Goal: Find specific page/section: Find specific page/section

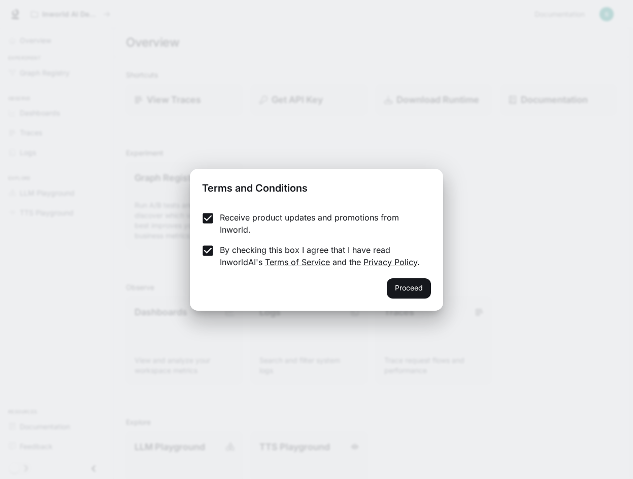
click at [406, 284] on button "Proceed" at bounding box center [409, 288] width 44 height 20
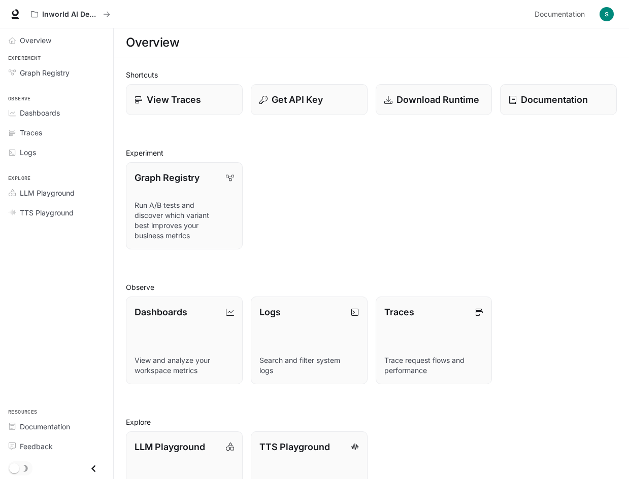
click at [39, 132] on span "Traces" at bounding box center [31, 132] width 22 height 11
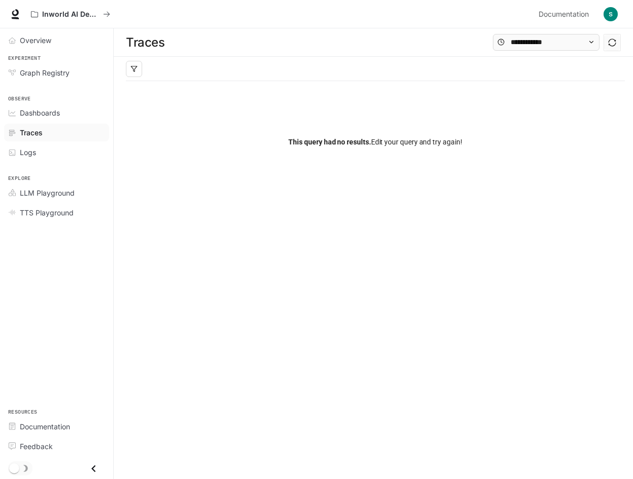
click at [35, 154] on span "Logs" at bounding box center [28, 152] width 16 height 11
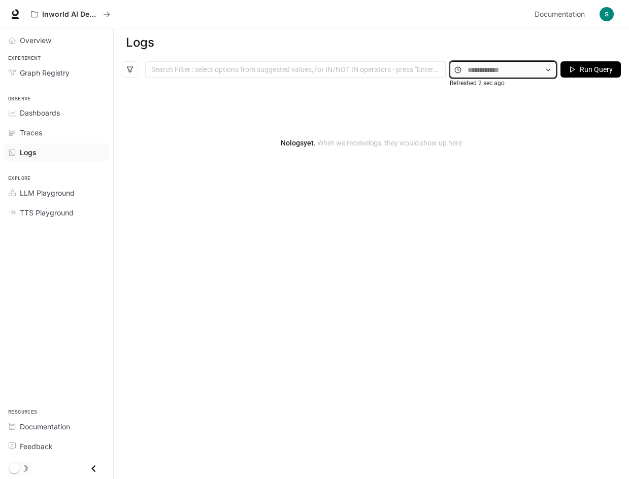
click at [506, 75] on input "text" at bounding box center [502, 69] width 71 height 11
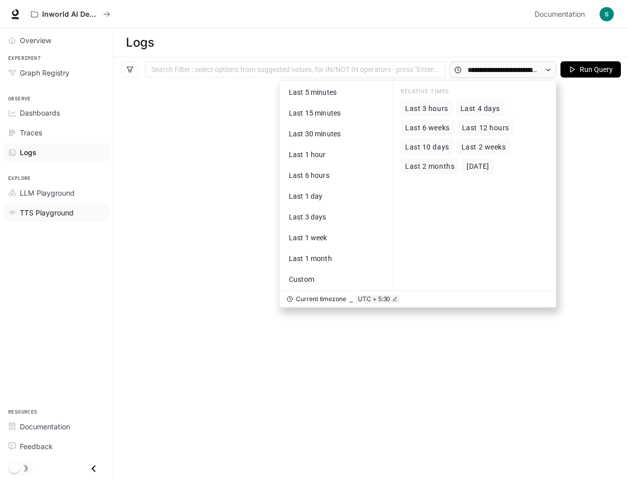
click at [42, 212] on span "TTS Playground" at bounding box center [47, 212] width 54 height 11
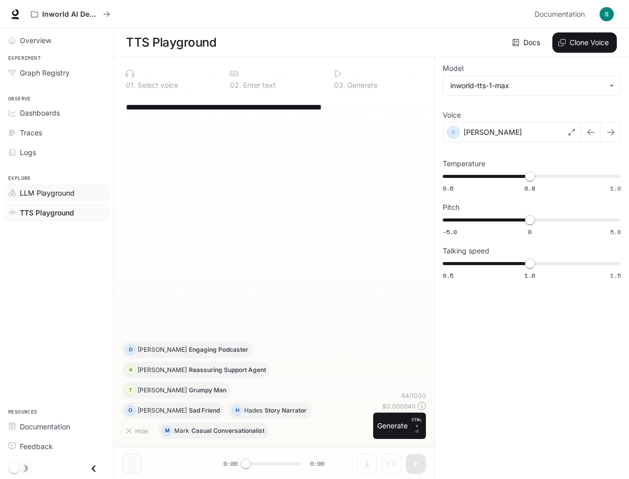
click at [47, 196] on span "LLM Playground" at bounding box center [47, 193] width 55 height 11
